Goal: Task Accomplishment & Management: Use online tool/utility

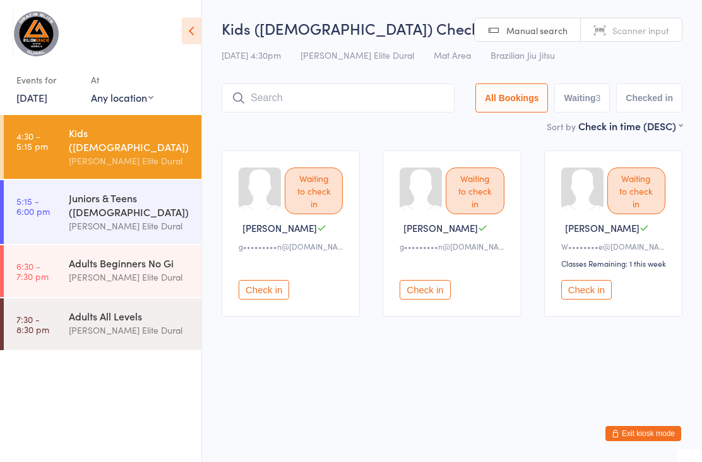
click at [325, 91] on input "search" at bounding box center [338, 97] width 233 height 29
click at [388, 112] on input "Jax" at bounding box center [338, 97] width 233 height 29
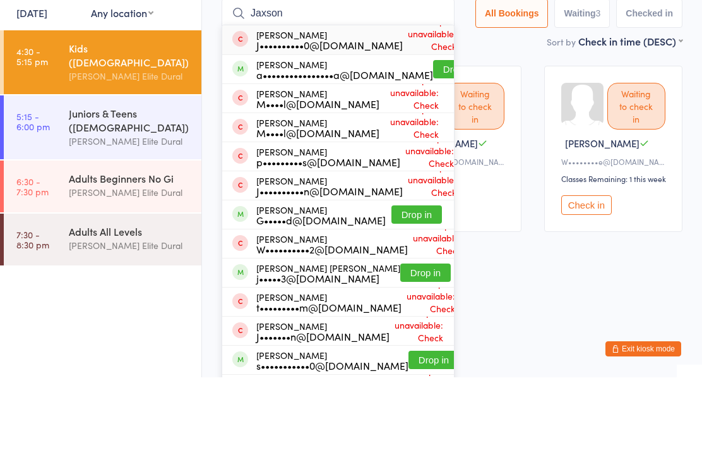
type input "Jaxson"
click at [434, 145] on button "Drop in" at bounding box center [458, 154] width 51 height 18
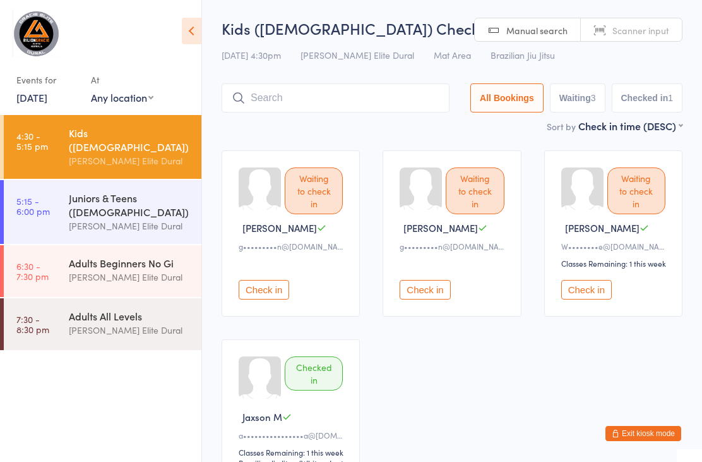
click at [66, 180] on link "5:15 - 6:00 pm Juniors & Teens ([DEMOGRAPHIC_DATA]) [PERSON_NAME] Elite Dural" at bounding box center [103, 212] width 198 height 64
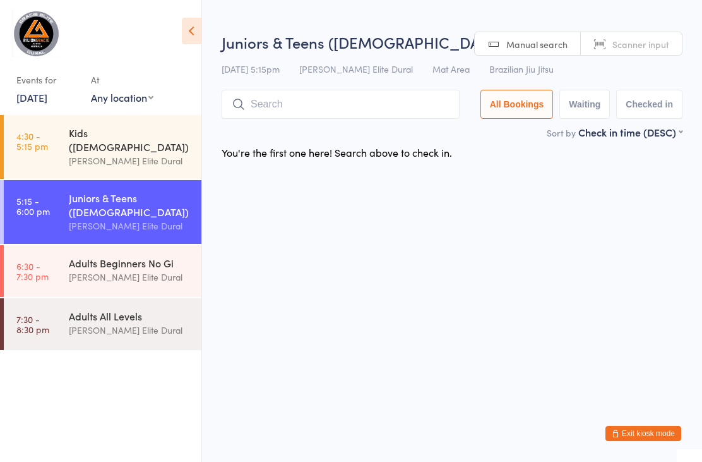
click at [112, 153] on div "[PERSON_NAME] Elite Dural" at bounding box center [130, 160] width 122 height 15
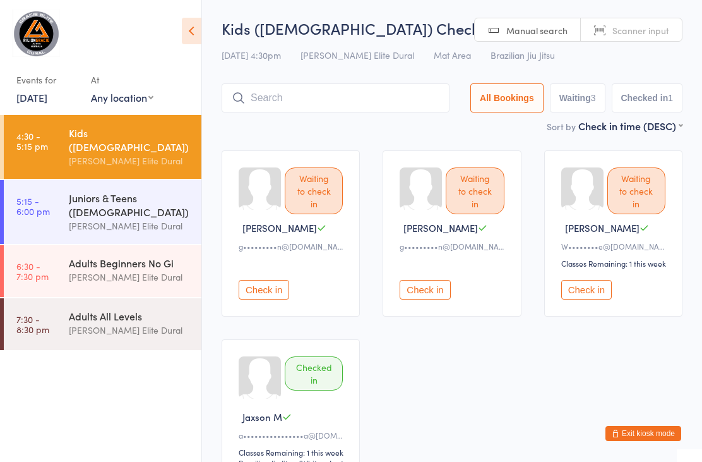
click at [373, 98] on input "search" at bounding box center [336, 97] width 228 height 29
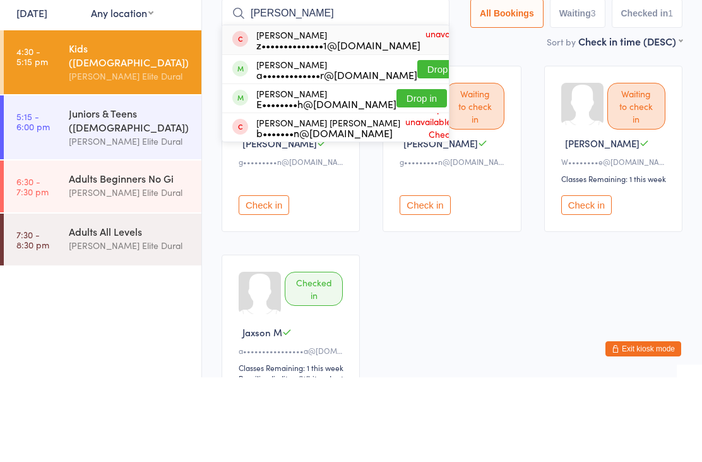
type input "[PERSON_NAME]"
click at [417, 145] on button "Drop in" at bounding box center [442, 154] width 51 height 18
